Goal: Task Accomplishment & Management: Use online tool/utility

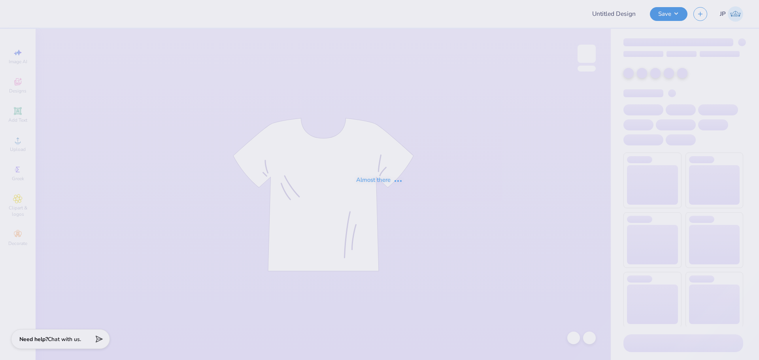
type input "Woodford Date Night"
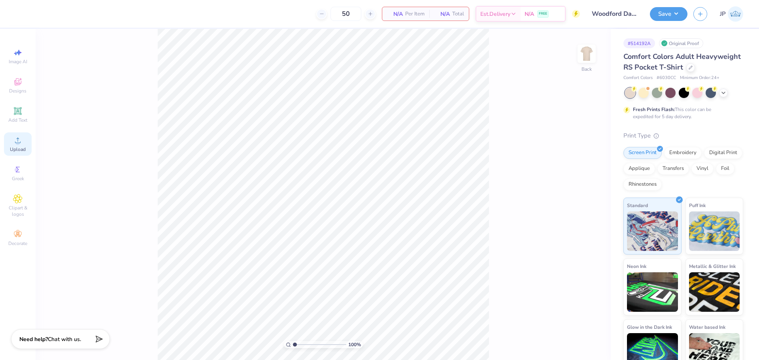
click at [20, 140] on icon at bounding box center [17, 140] width 9 height 9
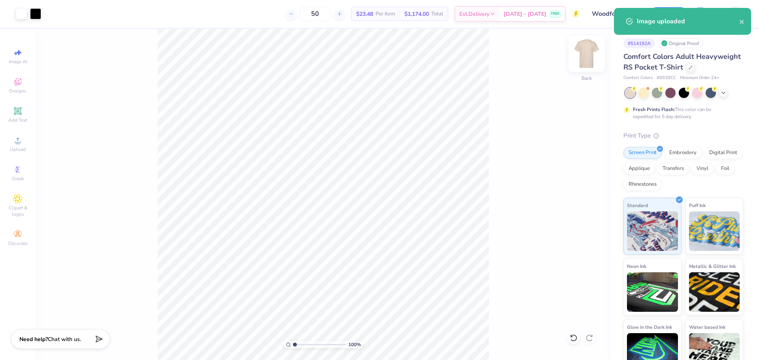
click at [588, 56] on img at bounding box center [587, 54] width 32 height 32
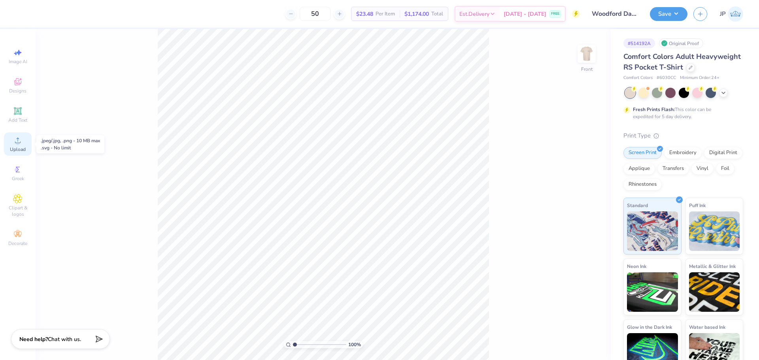
click at [23, 151] on span "Upload" at bounding box center [18, 149] width 16 height 6
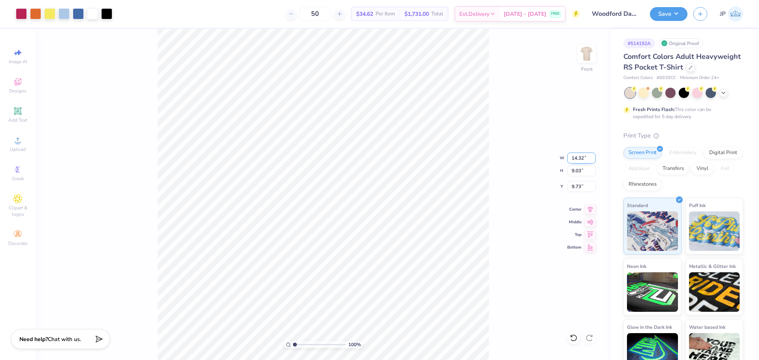
click at [572, 156] on input "14.32" at bounding box center [581, 158] width 28 height 11
type input "12.50"
type input "7.88"
click at [578, 190] on input "10.31" at bounding box center [581, 186] width 28 height 11
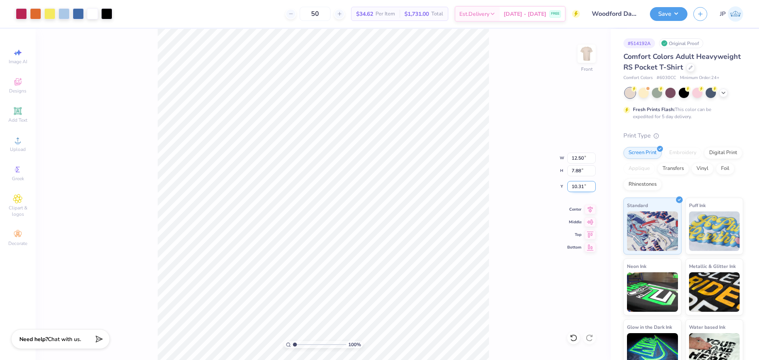
click at [578, 190] on input "10.31" at bounding box center [581, 186] width 28 height 11
type input "3.00"
click at [583, 57] on img at bounding box center [587, 54] width 32 height 32
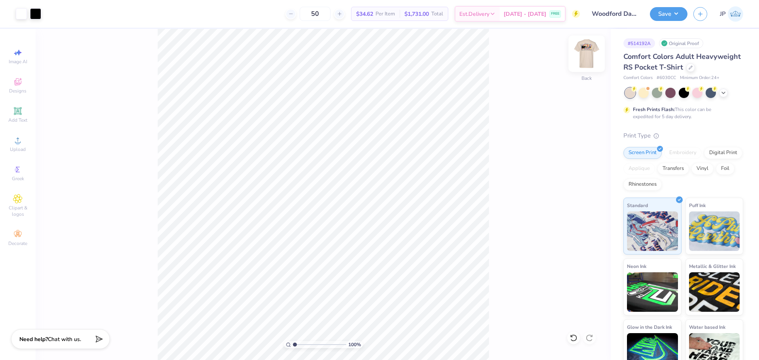
click at [584, 57] on img at bounding box center [587, 54] width 32 height 32
click at [77, 15] on div at bounding box center [78, 13] width 11 height 11
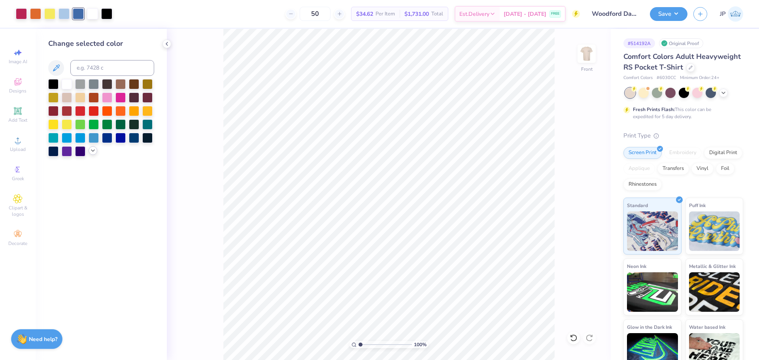
click at [93, 151] on icon at bounding box center [93, 150] width 6 height 6
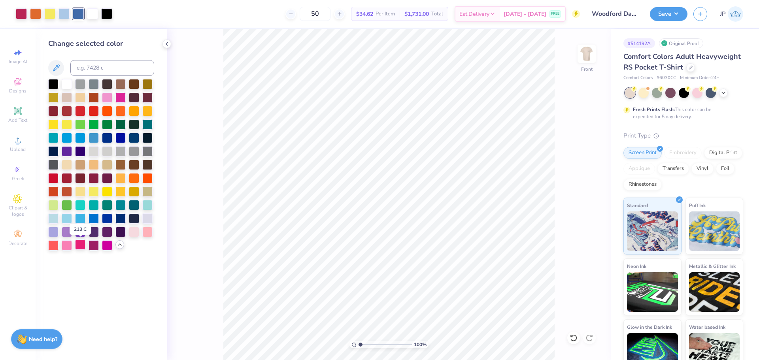
click at [80, 243] on div at bounding box center [80, 244] width 10 height 10
click at [106, 245] on div at bounding box center [107, 244] width 10 height 10
click at [57, 179] on div at bounding box center [53, 177] width 10 height 10
click at [51, 14] on div at bounding box center [49, 13] width 11 height 11
click at [107, 189] on div at bounding box center [107, 191] width 10 height 10
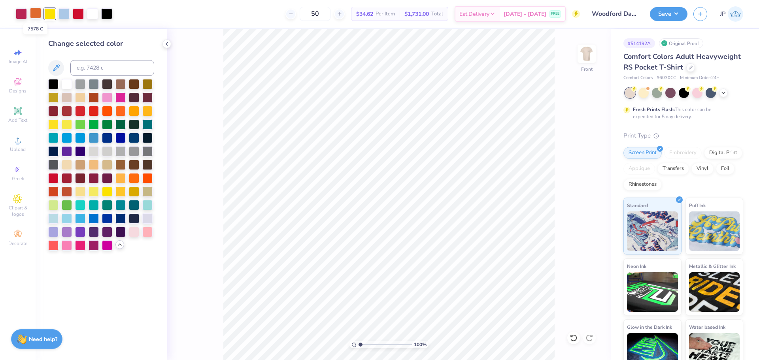
click at [36, 14] on div at bounding box center [35, 13] width 11 height 11
click at [107, 112] on div at bounding box center [107, 110] width 10 height 10
click at [65, 15] on div at bounding box center [63, 13] width 11 height 11
click at [90, 191] on div at bounding box center [94, 191] width 10 height 10
click at [79, 189] on div at bounding box center [80, 191] width 10 height 10
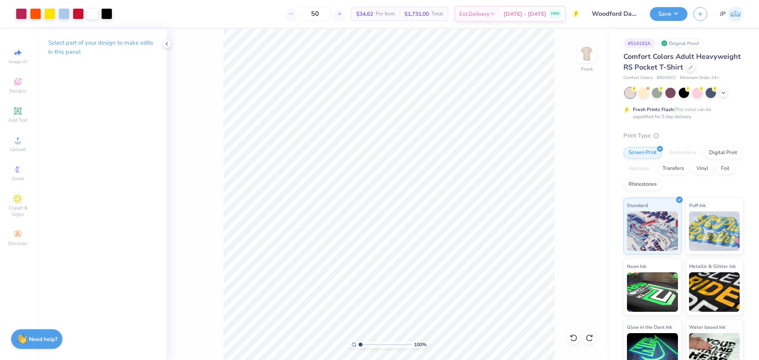
click at [492, 8] on div "Est. Delivery Sep 15 - 18 FREE" at bounding box center [509, 14] width 111 height 16
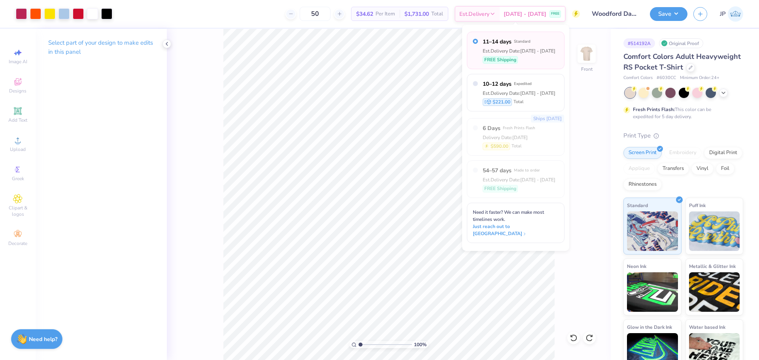
click at [401, 5] on div "50 $34.62 Per Item $1,731.00 Total Est. Delivery Sep 15 - 18 FREE" at bounding box center [349, 14] width 462 height 28
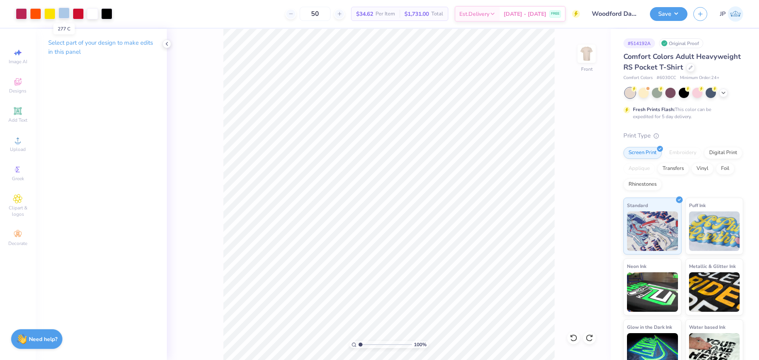
click at [66, 14] on div at bounding box center [63, 13] width 11 height 11
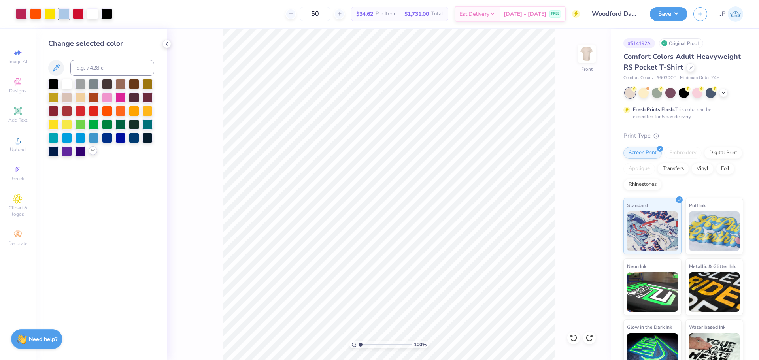
click at [92, 150] on polyline at bounding box center [92, 151] width 3 height 2
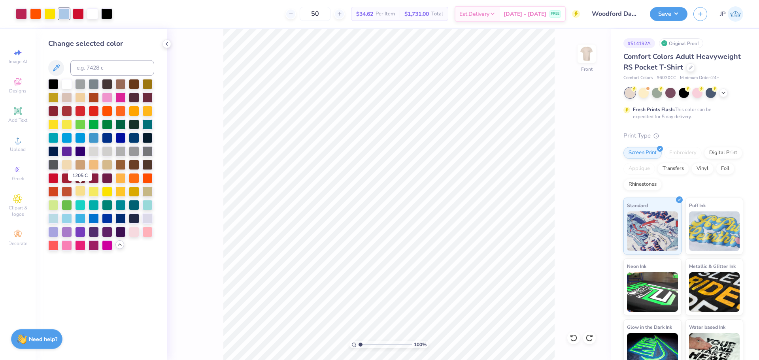
click at [80, 191] on div at bounding box center [80, 191] width 10 height 10
click at [118, 190] on div at bounding box center [120, 191] width 10 height 10
click at [136, 189] on div at bounding box center [134, 191] width 10 height 10
click at [51, 192] on div at bounding box center [53, 191] width 10 height 10
click at [147, 113] on div at bounding box center [147, 110] width 10 height 10
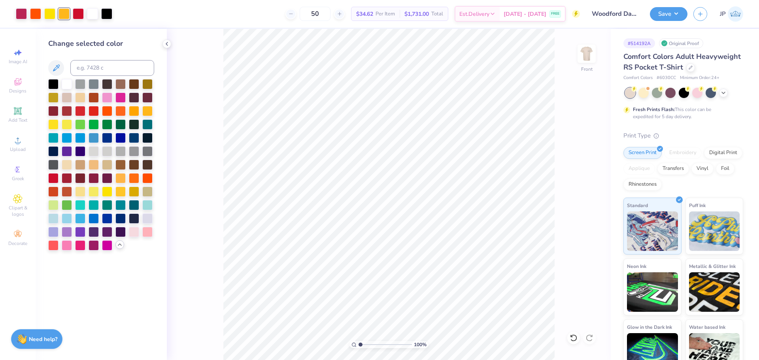
drag, startPoint x: 151, startPoint y: 217, endPoint x: 146, endPoint y: 211, distance: 7.4
click at [150, 217] on div at bounding box center [147, 218] width 10 height 10
click at [53, 217] on div at bounding box center [53, 218] width 10 height 10
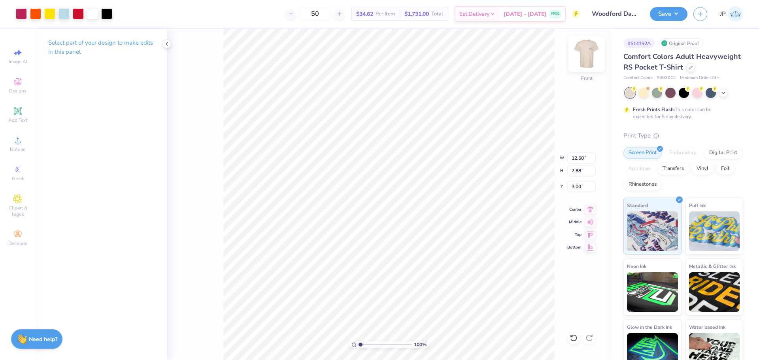
click at [582, 51] on img at bounding box center [587, 54] width 32 height 32
click at [582, 51] on img at bounding box center [586, 54] width 16 height 16
click at [672, 17] on button "Save" at bounding box center [669, 13] width 38 height 14
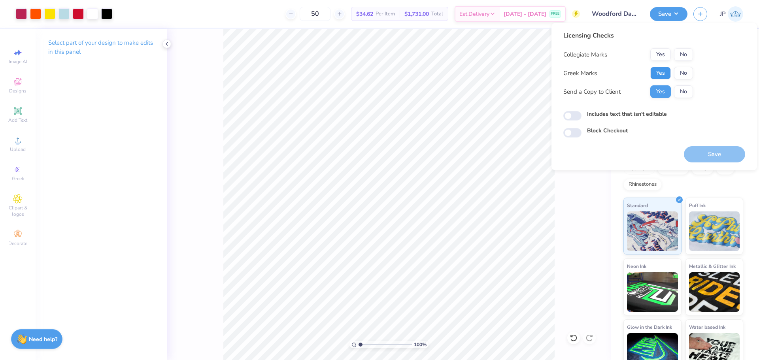
click at [661, 72] on button "Yes" at bounding box center [660, 73] width 21 height 13
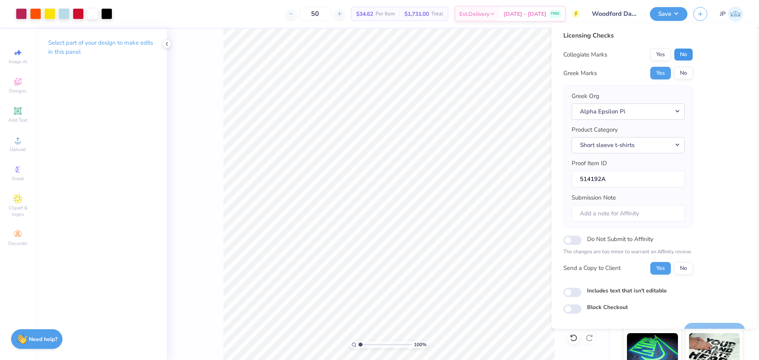
click at [683, 55] on button "No" at bounding box center [683, 54] width 19 height 13
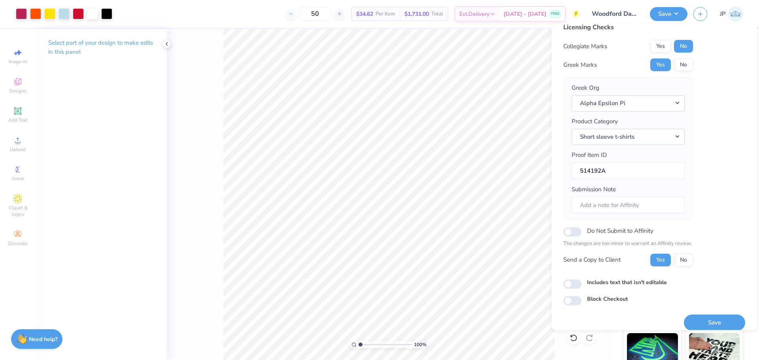
scroll to position [18, 0]
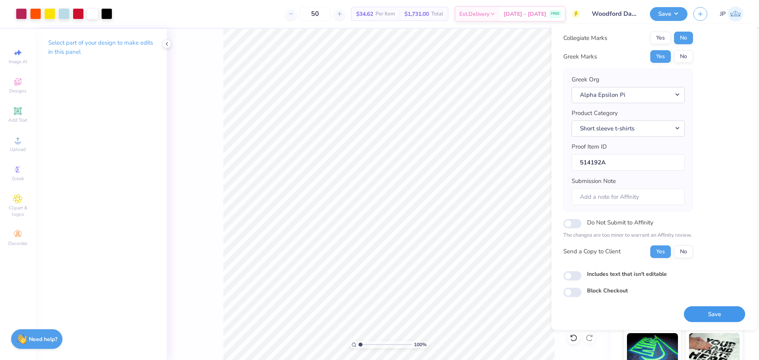
click at [705, 313] on button "Save" at bounding box center [714, 314] width 61 height 16
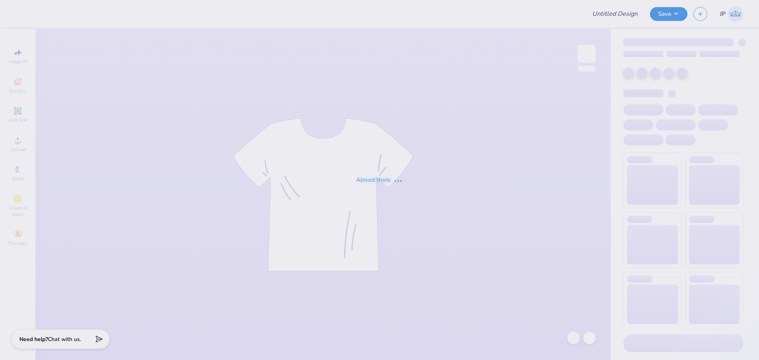
type input "[PERSON_NAME] Crew"
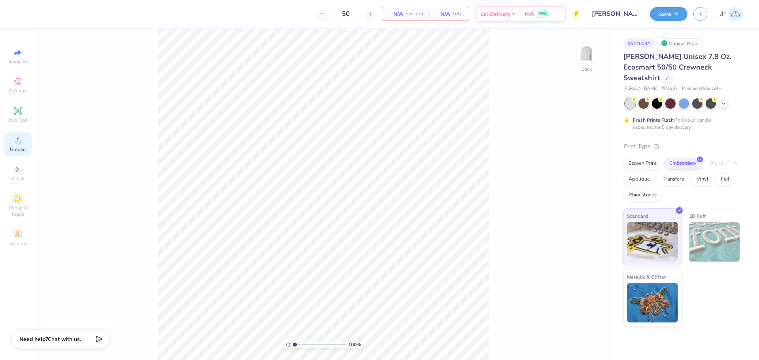
click at [16, 146] on div "Upload" at bounding box center [18, 143] width 28 height 23
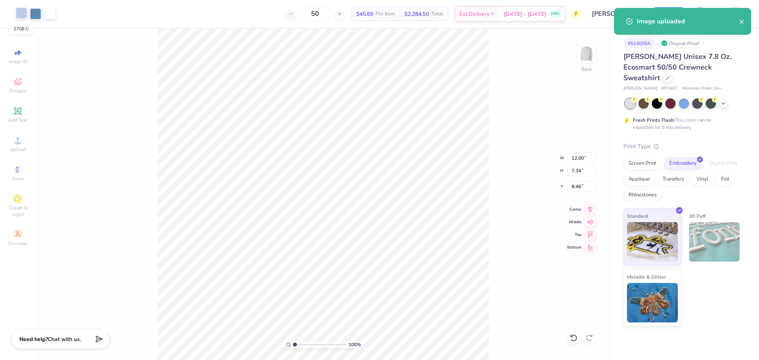
click at [20, 11] on div at bounding box center [21, 13] width 11 height 11
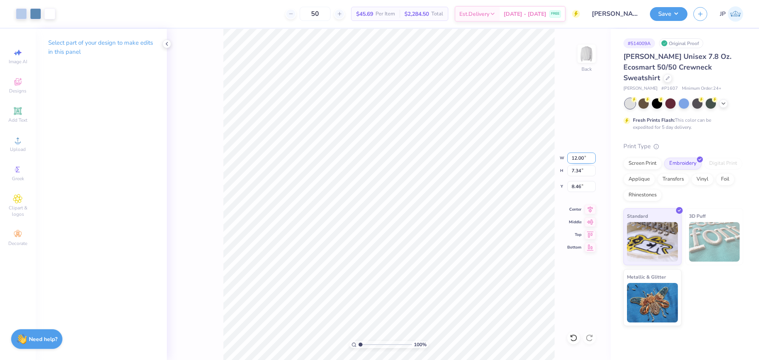
click at [578, 154] on input "12.00" at bounding box center [581, 158] width 28 height 11
click at [576, 189] on input "8.46" at bounding box center [581, 186] width 28 height 11
type input "3.00"
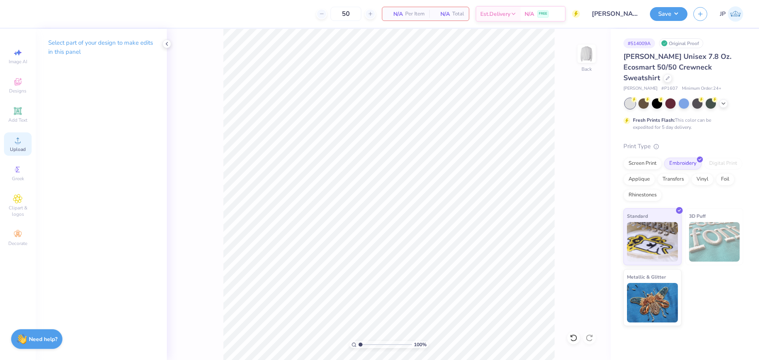
click at [20, 146] on div "Upload" at bounding box center [18, 143] width 28 height 23
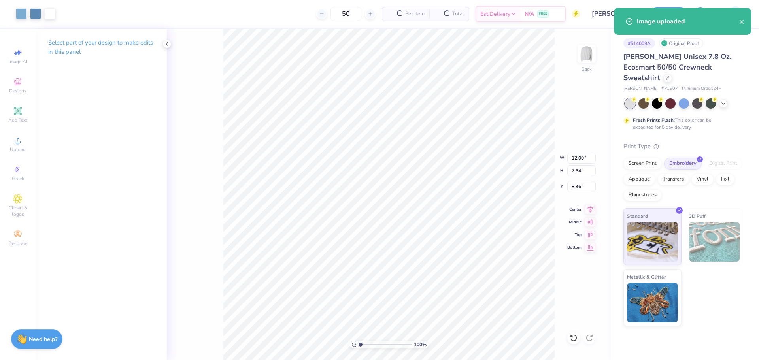
click at [578, 192] on div "100 % Back W 12.00 12.00 " H 7.34 7.34 " Y 8.46 8.46 " Center Middle Top Bottom" at bounding box center [389, 194] width 444 height 331
click at [575, 188] on div "100 % Back W 12.00 H 7.34 Y 8.46 Center Middle Top Bottom" at bounding box center [389, 194] width 444 height 331
click at [575, 188] on div "100 % Back" at bounding box center [389, 194] width 444 height 331
click at [574, 185] on input "8.46" at bounding box center [581, 186] width 28 height 11
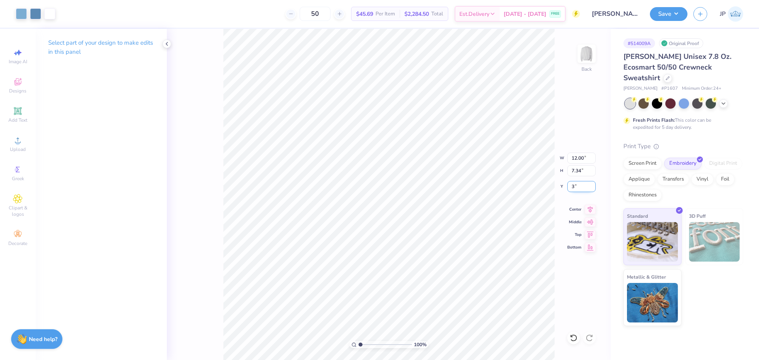
type input "3.00"
click at [663, 13] on button "Save" at bounding box center [669, 13] width 38 height 14
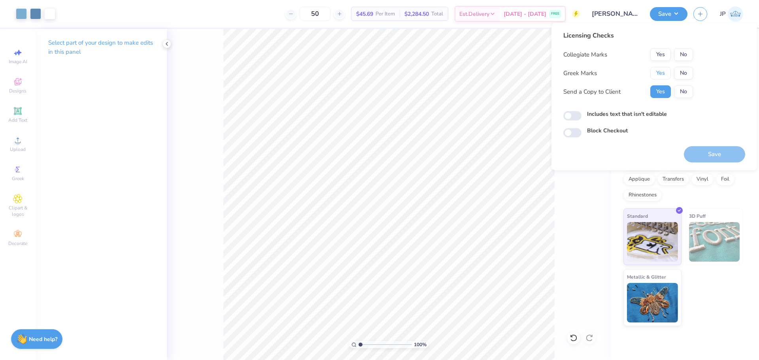
drag, startPoint x: 654, startPoint y: 70, endPoint x: 659, endPoint y: 66, distance: 6.8
click at [654, 70] on button "Yes" at bounding box center [660, 73] width 21 height 13
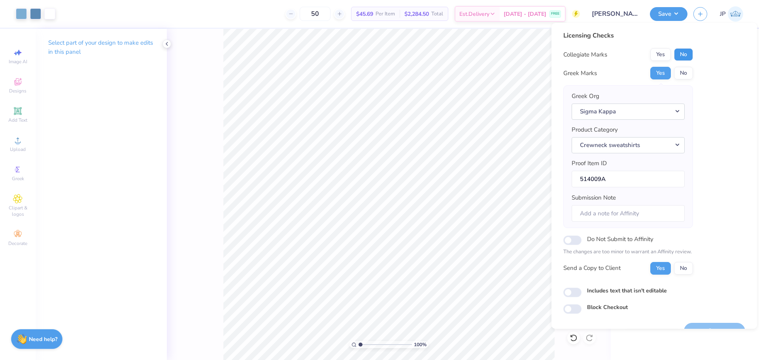
click at [677, 53] on button "No" at bounding box center [683, 54] width 19 height 13
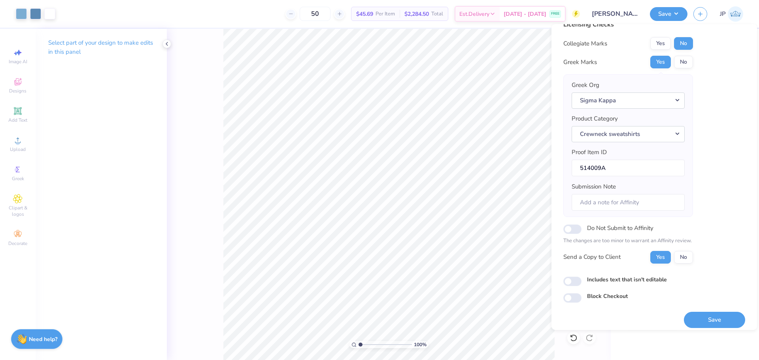
scroll to position [18, 0]
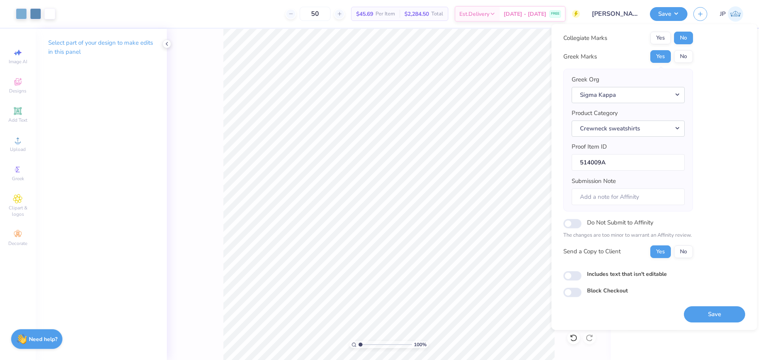
click at [718, 317] on button "Save" at bounding box center [714, 314] width 61 height 16
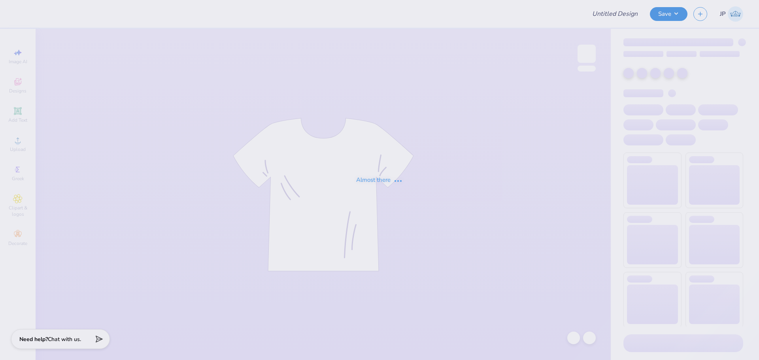
type input "[PERSON_NAME] Crew"
